Goal: Task Accomplishment & Management: Manage account settings

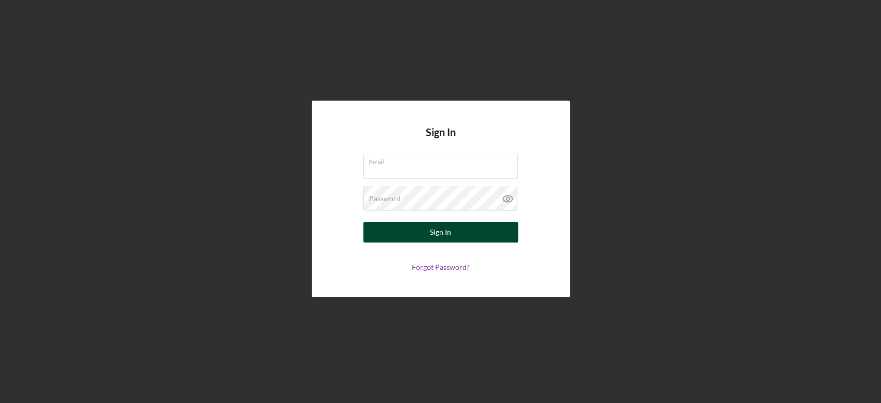
type input "[EMAIL_ADDRESS][DOMAIN_NAME]"
click at [447, 237] on div "Sign In" at bounding box center [440, 232] width 21 height 21
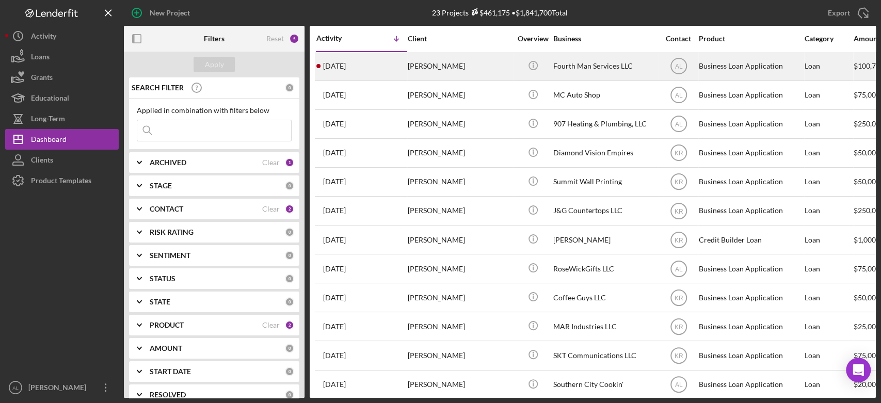
click at [364, 56] on div "[DATE] [PERSON_NAME]" at bounding box center [361, 66] width 90 height 27
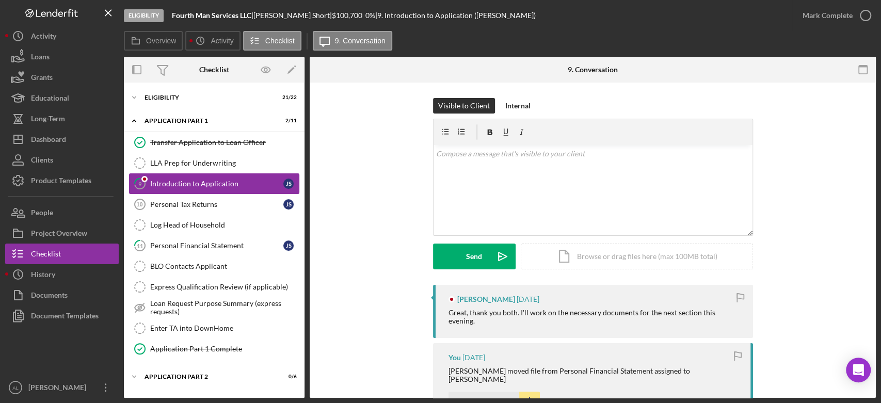
click at [236, 184] on div "Introduction to Application" at bounding box center [216, 184] width 133 height 8
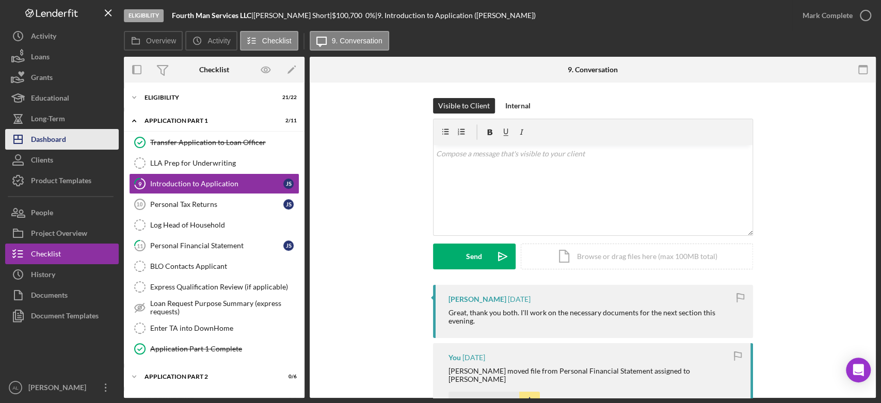
click at [71, 138] on button "Icon/Dashboard Dashboard" at bounding box center [61, 139] width 113 height 21
